Goal: Task Accomplishment & Management: Manage account settings

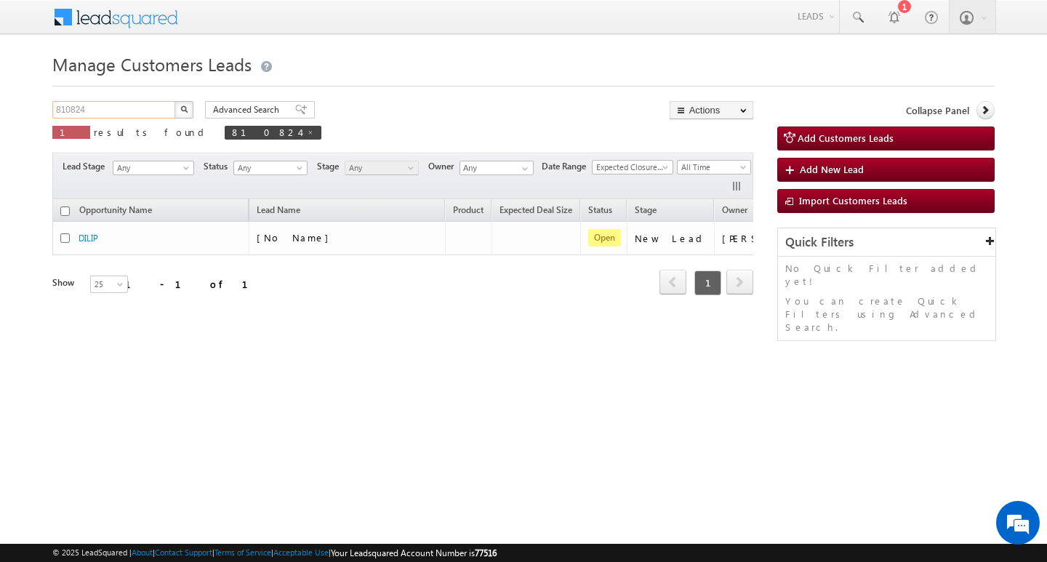
click at [137, 110] on input "810824" at bounding box center [114, 109] width 124 height 17
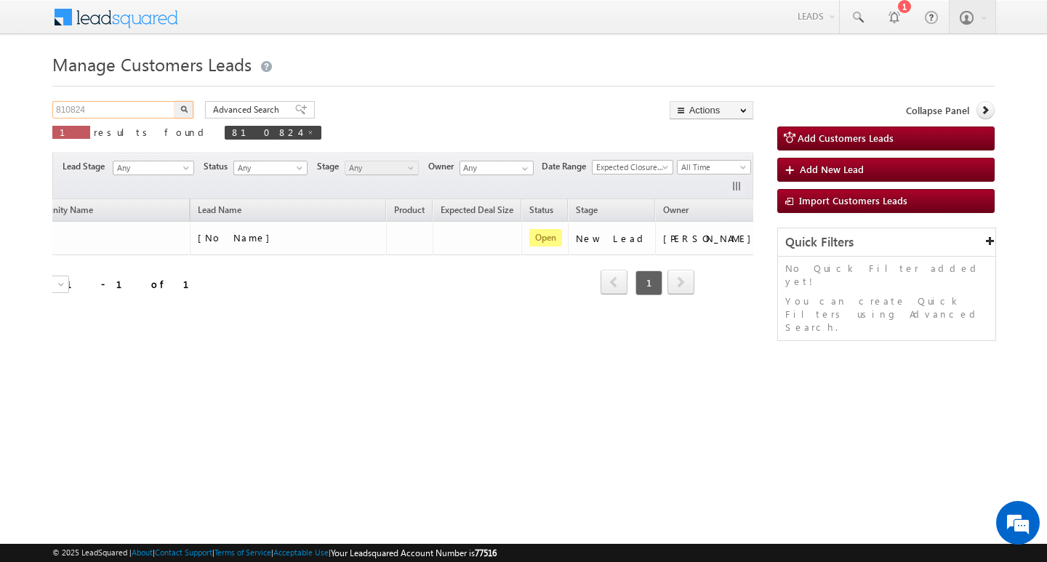
click at [137, 110] on input "810824" at bounding box center [114, 109] width 124 height 17
type input "Search Customers Leads"
click at [121, 96] on div "Manage Customers Leads Customers Leads updated successfully. Search Customers L…" at bounding box center [523, 231] width 943 height 364
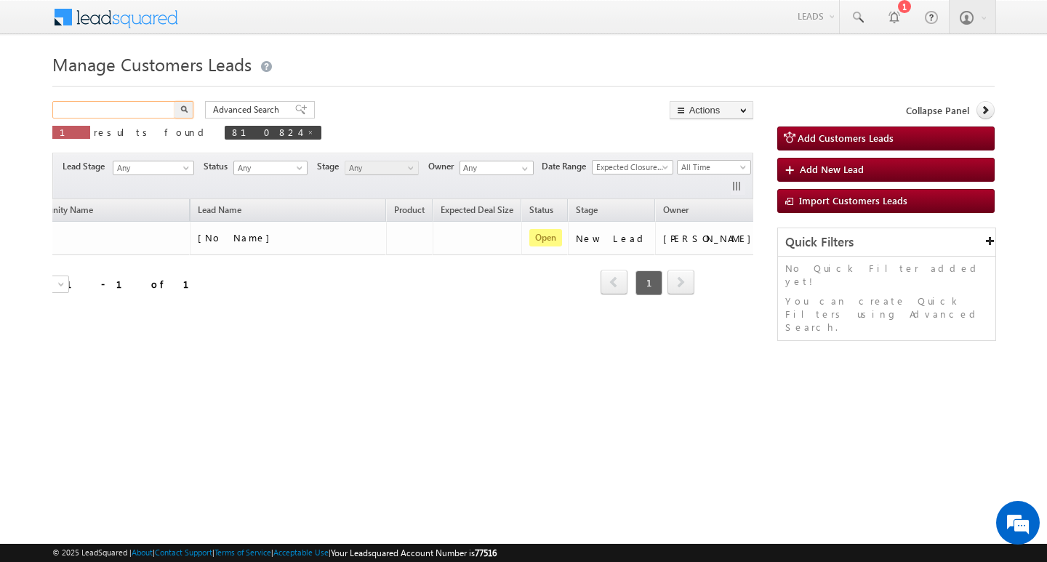
click at [116, 115] on input "text" at bounding box center [114, 109] width 124 height 17
click at [118, 109] on input "text" at bounding box center [114, 109] width 124 height 17
paste input "783387"
type input "783387"
click at [175, 101] on button "button" at bounding box center [184, 109] width 19 height 17
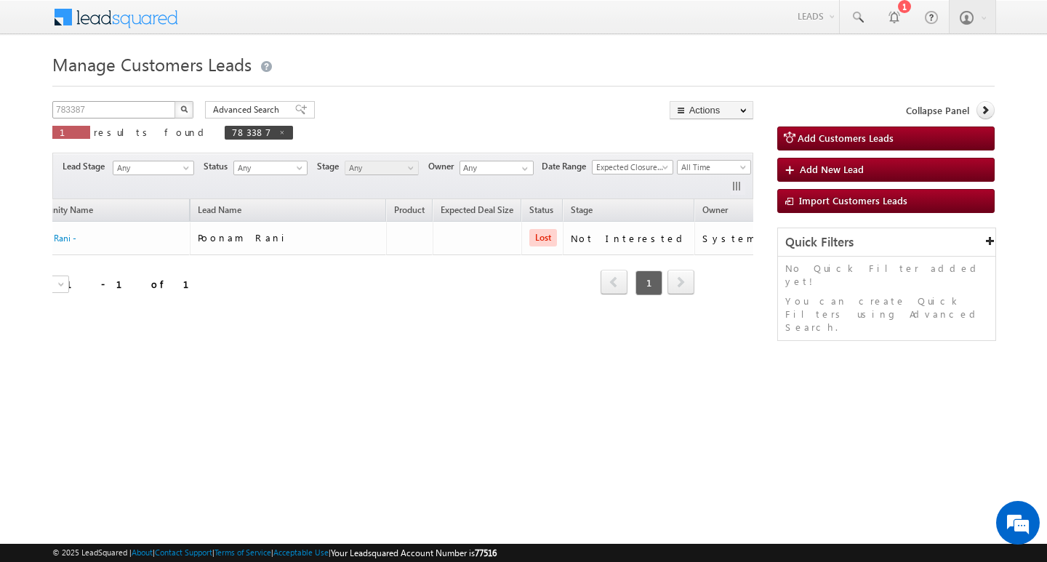
scroll to position [0, 50]
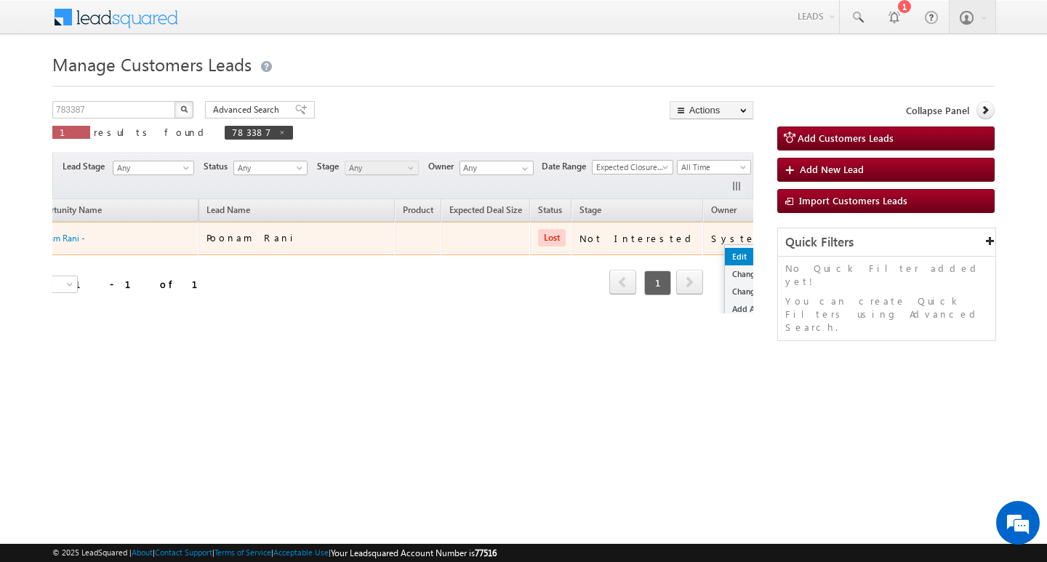
click at [725, 249] on link "Edit" at bounding box center [761, 256] width 73 height 17
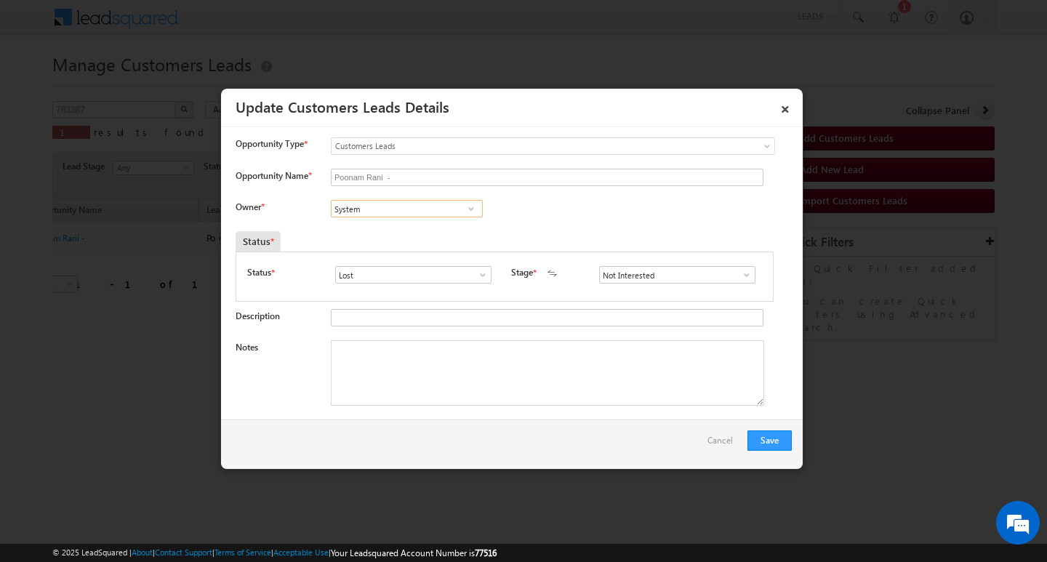
click at [394, 203] on input "System" at bounding box center [407, 208] width 152 height 17
click at [469, 351] on textarea "Notes" at bounding box center [548, 372] width 434 height 65
paste textarea "Customer Name: [PERSON_NAME]/ 41y/ job / mothe income : 15k / worak ezxpw : 8y …"
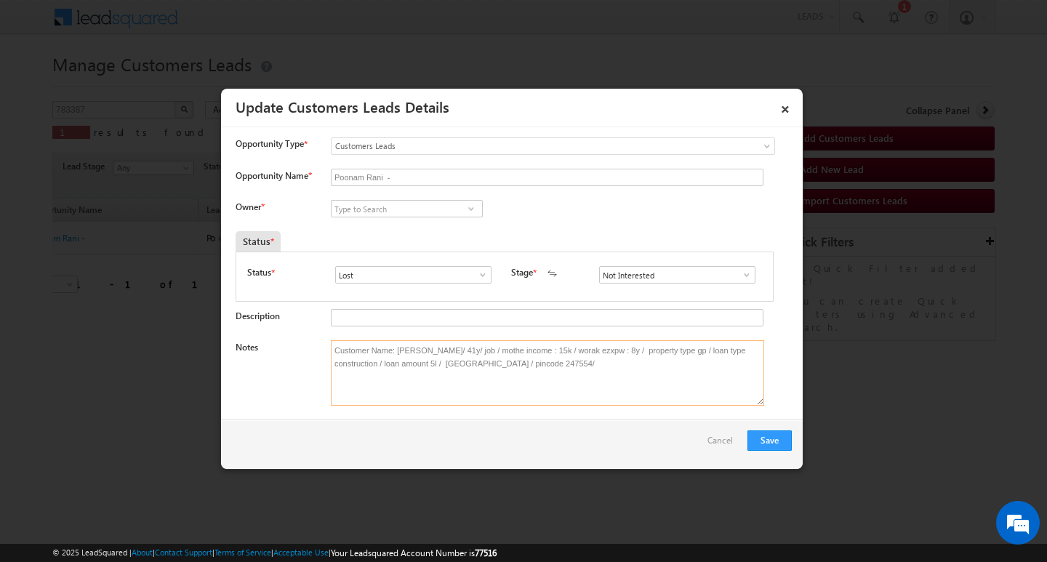
type textarea "Customer Name: [PERSON_NAME]/ 41y/ job / mothe income : 15k / worak ezxpw : 8y …"
click at [431, 203] on input at bounding box center [407, 208] width 152 height 17
click at [391, 213] on input at bounding box center [407, 208] width 152 height 17
paste input "[PERSON_NAME]"
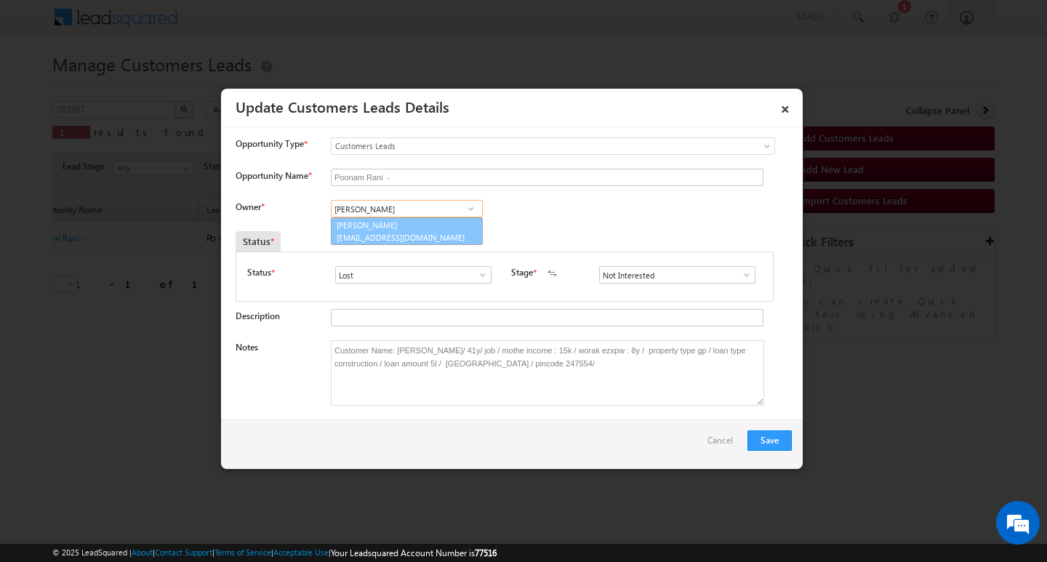
click at [418, 220] on link "[PERSON_NAME] [EMAIL_ADDRESS][DOMAIN_NAME]" at bounding box center [407, 231] width 152 height 28
type input "[PERSON_NAME]"
click at [740, 274] on span at bounding box center [747, 275] width 15 height 12
click at [471, 327] on div at bounding box center [544, 319] width 426 height 20
click at [686, 278] on input "Not Interested" at bounding box center [677, 274] width 156 height 17
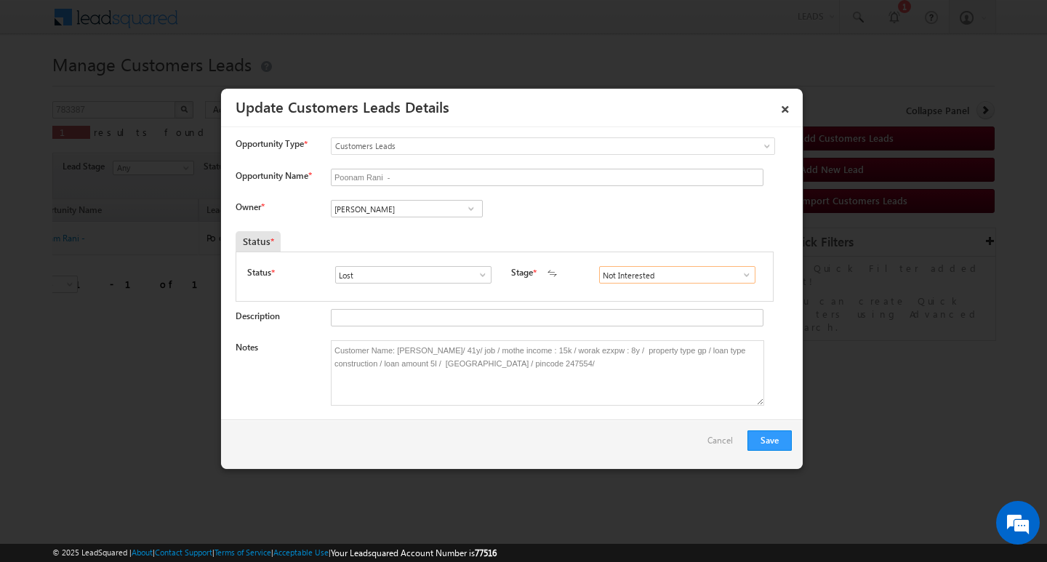
click at [686, 278] on input "Not Interested" at bounding box center [677, 274] width 156 height 17
click at [738, 268] on link at bounding box center [743, 275] width 18 height 15
click at [764, 436] on button "Save" at bounding box center [770, 441] width 44 height 20
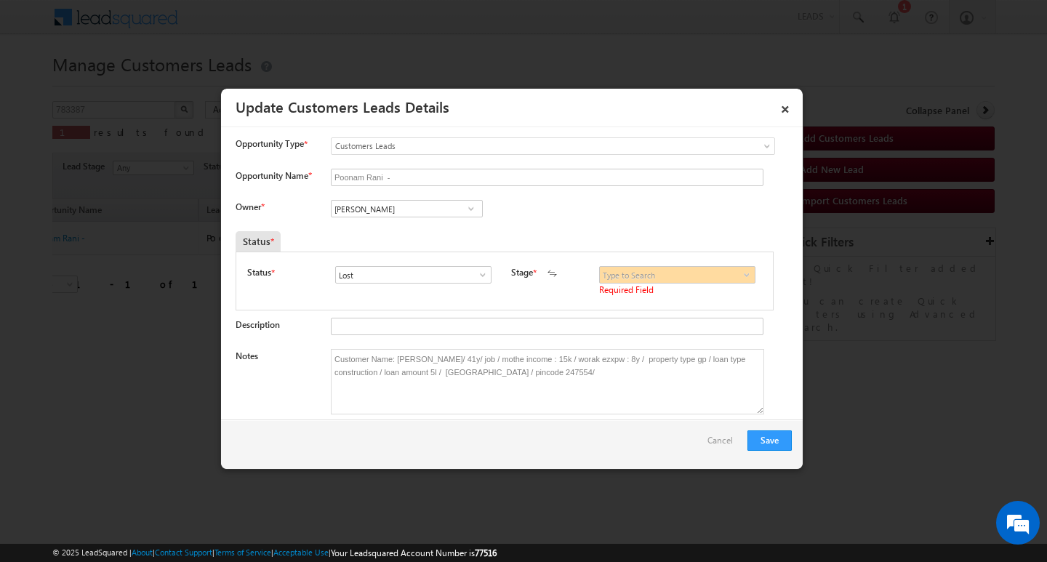
click at [742, 273] on span at bounding box center [747, 275] width 15 height 12
click at [705, 270] on input at bounding box center [677, 274] width 156 height 17
click at [262, 273] on label "Status" at bounding box center [259, 272] width 24 height 13
click at [281, 265] on div "Status * Open Won Lost Lost Stage * Not Interested Not Eligible Not Eligible" at bounding box center [505, 281] width 538 height 59
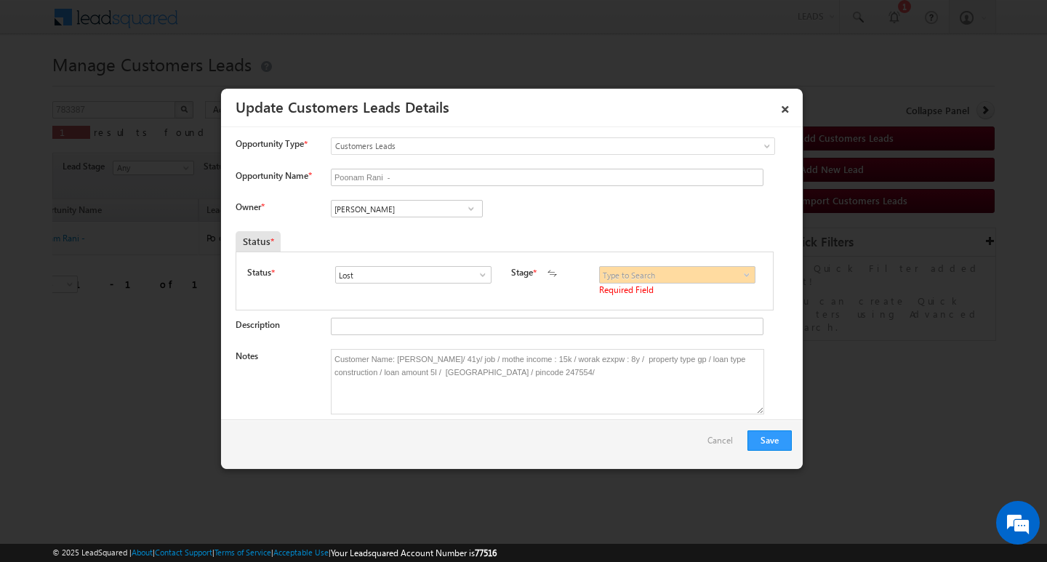
click at [281, 265] on div "Status * Open Won Lost Lost Stage * Not Interested Not Eligible Not Eligible" at bounding box center [505, 281] width 538 height 59
click at [272, 271] on span "*" at bounding box center [272, 272] width 3 height 12
click at [483, 274] on span at bounding box center [483, 275] width 15 height 12
click at [454, 295] on link "Open" at bounding box center [413, 292] width 156 height 17
type input "Open"
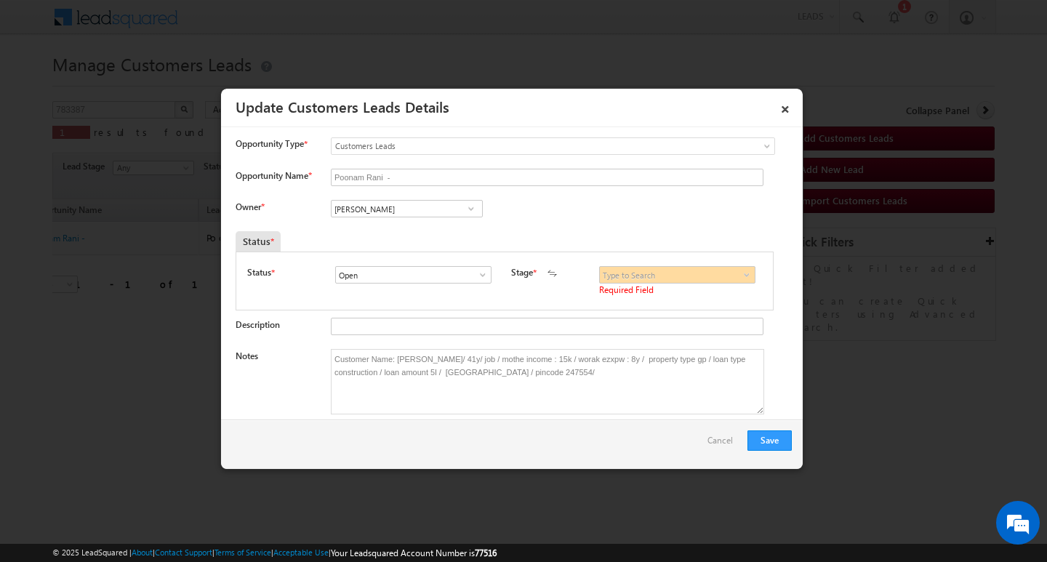
click at [743, 280] on span at bounding box center [747, 275] width 15 height 12
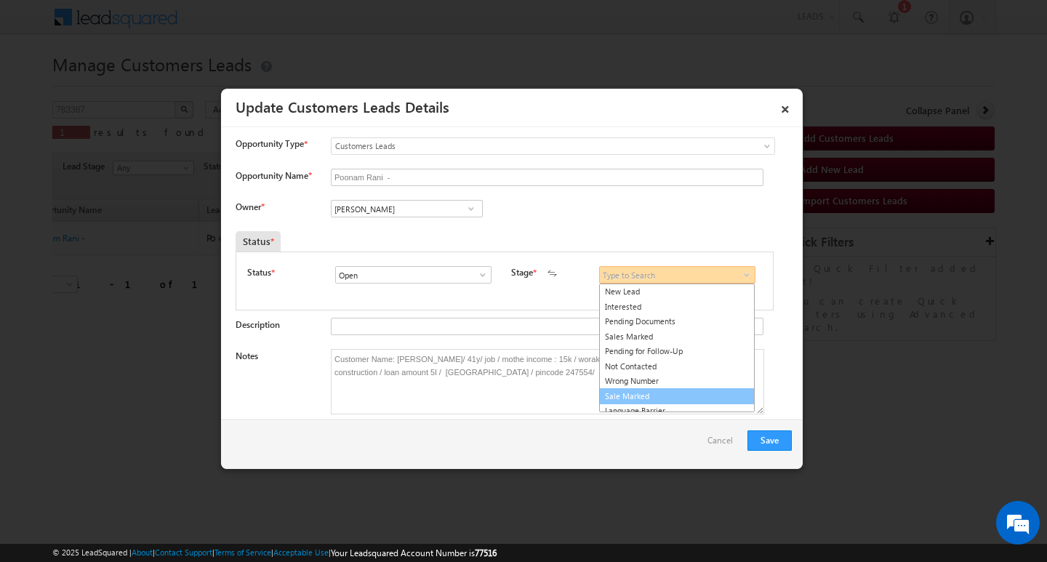
click at [661, 391] on link "Sale Marked" at bounding box center [677, 396] width 156 height 17
type input "Sale Marked"
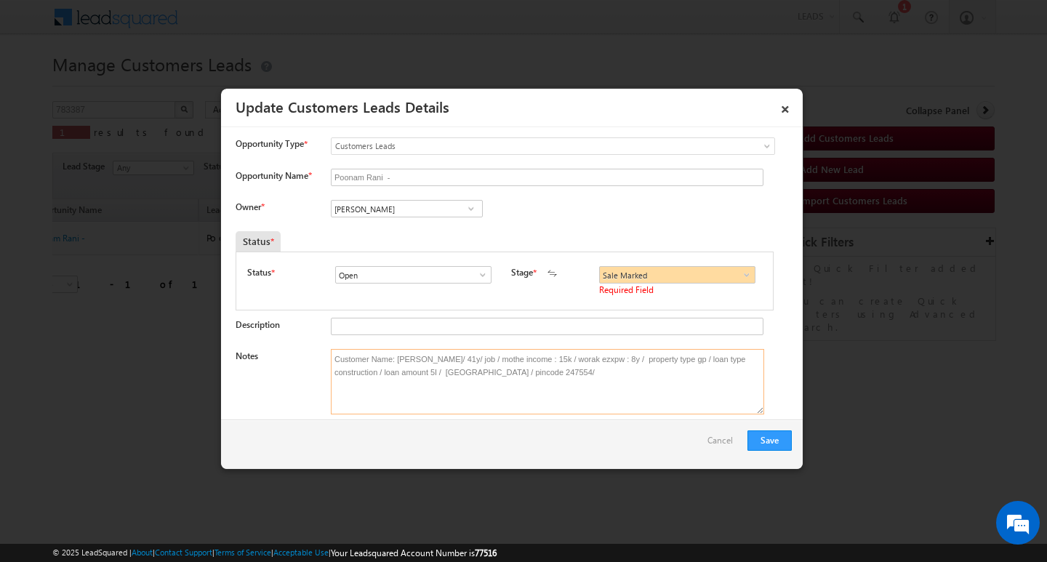
click at [579, 409] on textarea "Customer Name: [PERSON_NAME]/ 41y/ job / mothe income : 15k / worak ezxpw : 8y …" at bounding box center [548, 381] width 434 height 65
click at [768, 440] on button "Save" at bounding box center [770, 441] width 44 height 20
